Goal: Check status

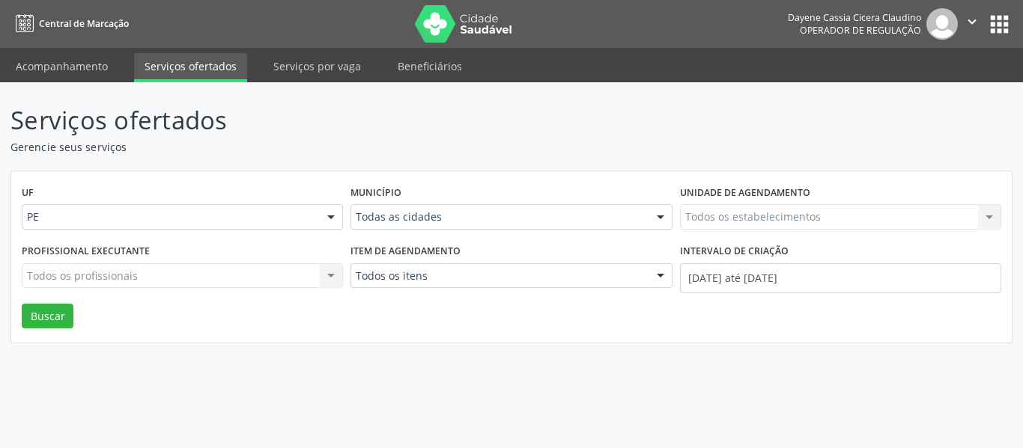
select select "7"
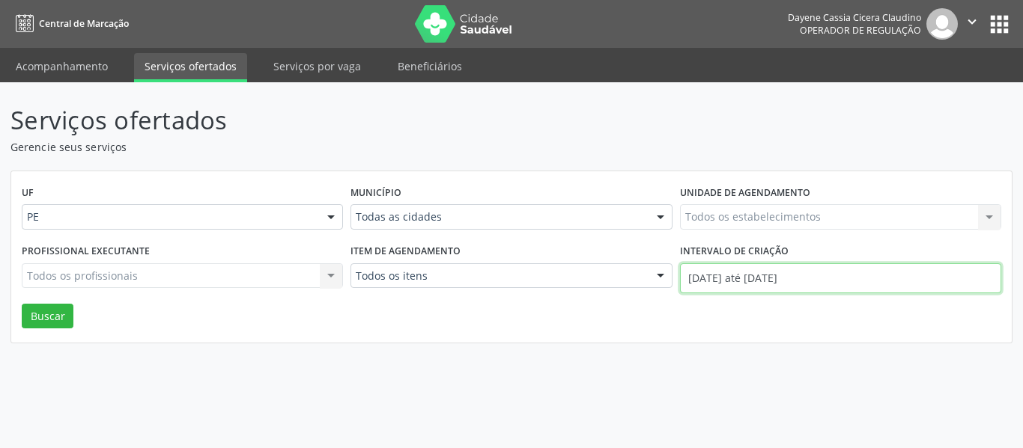
click at [853, 272] on input "[DATE] até [DATE]" at bounding box center [840, 279] width 321 height 30
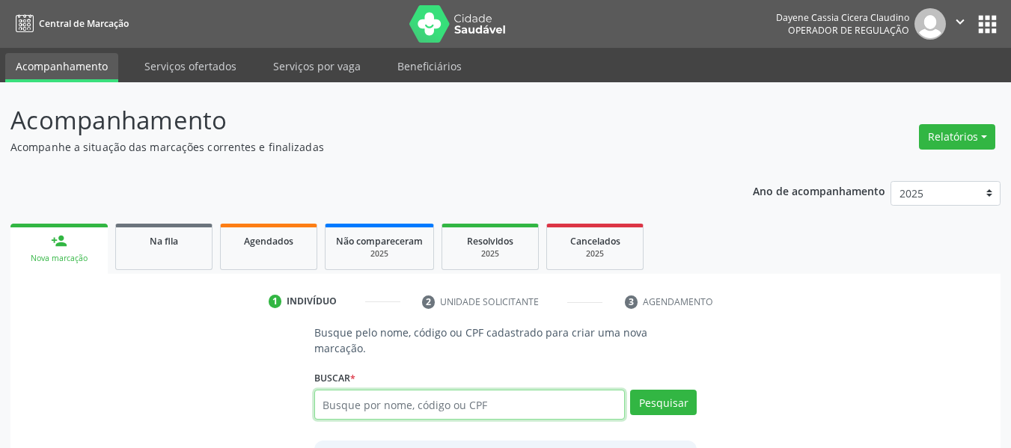
click at [415, 390] on input "text" at bounding box center [469, 405] width 311 height 30
paste input "49905694404"
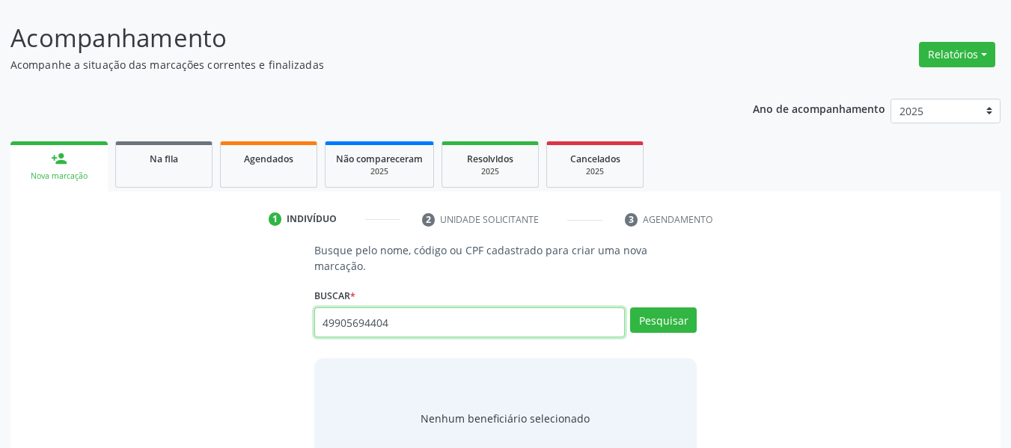
scroll to position [174, 0]
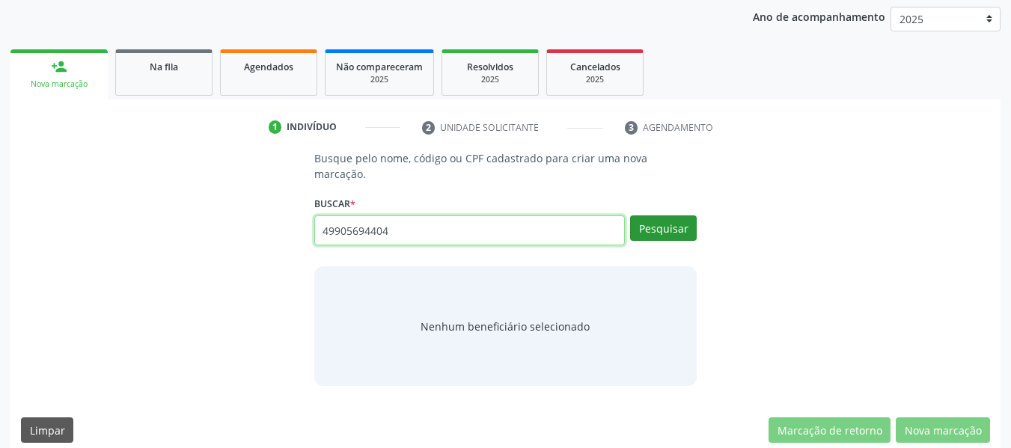
type input "49905694404"
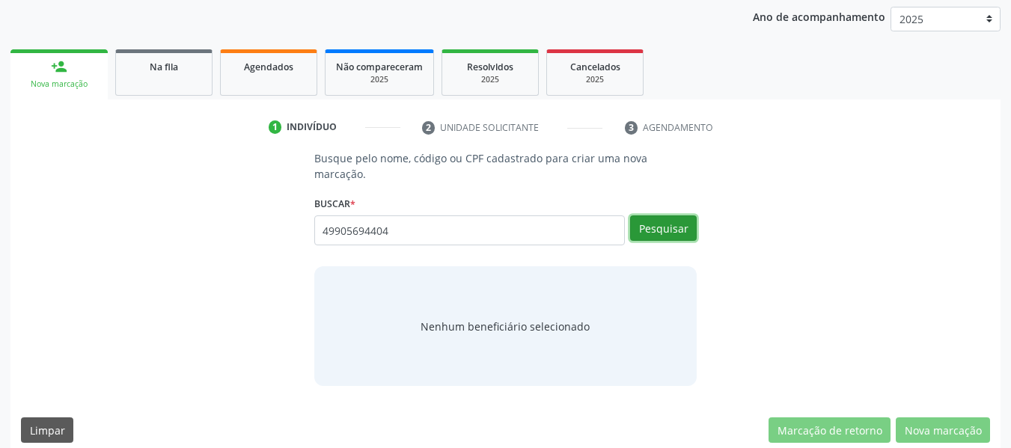
click at [648, 216] on button "Pesquisar" at bounding box center [663, 228] width 67 height 25
type input "49905694404"
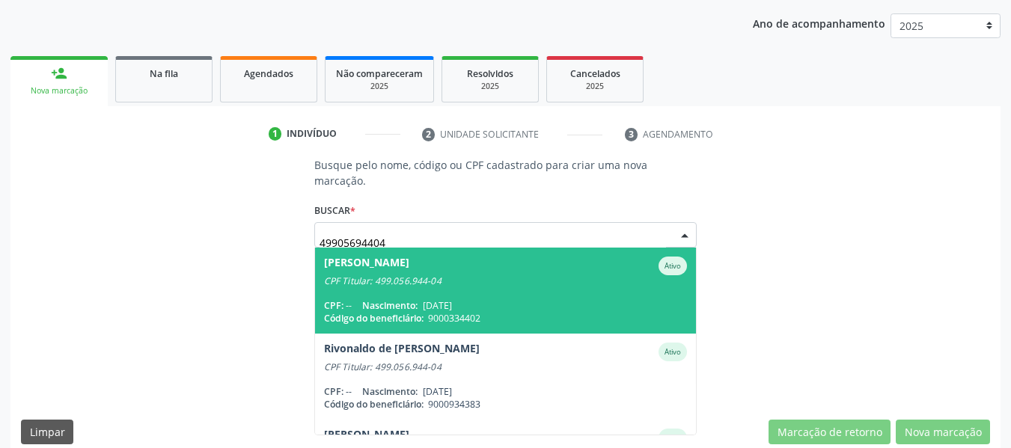
scroll to position [169, 0]
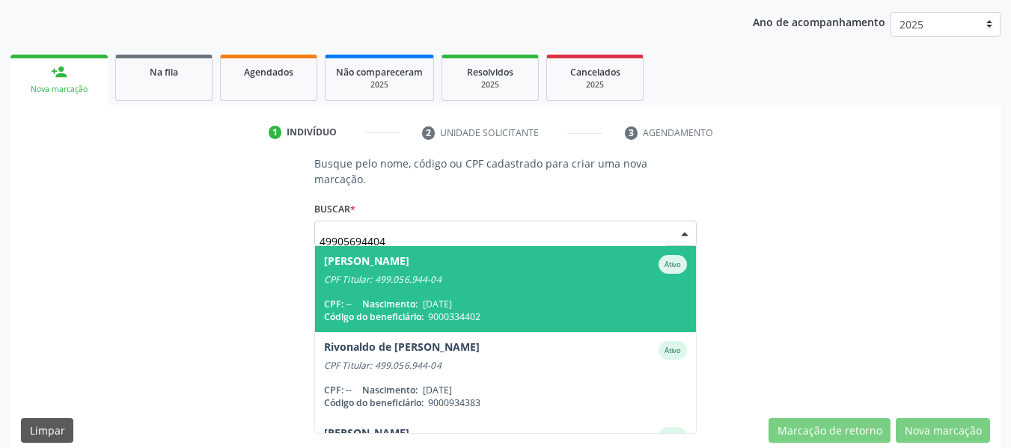
drag, startPoint x: 411, startPoint y: 215, endPoint x: 214, endPoint y: 220, distance: 197.0
click at [210, 225] on div "Busque pelo nome, código ou CPF cadastrado para criar uma nova marcação. [GEOGR…" at bounding box center [505, 271] width 969 height 231
